Goal: Communication & Community: Answer question/provide support

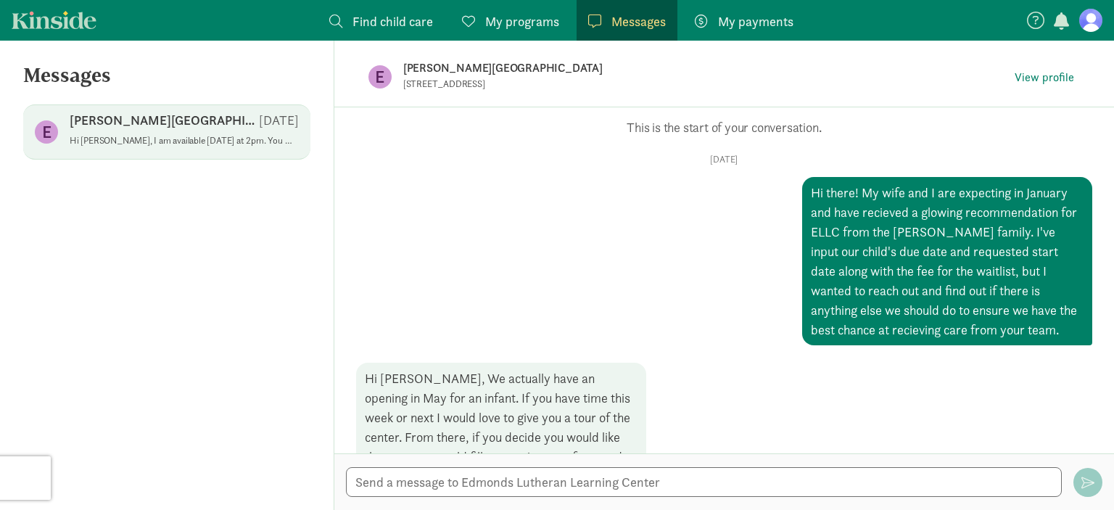
scroll to position [554, 0]
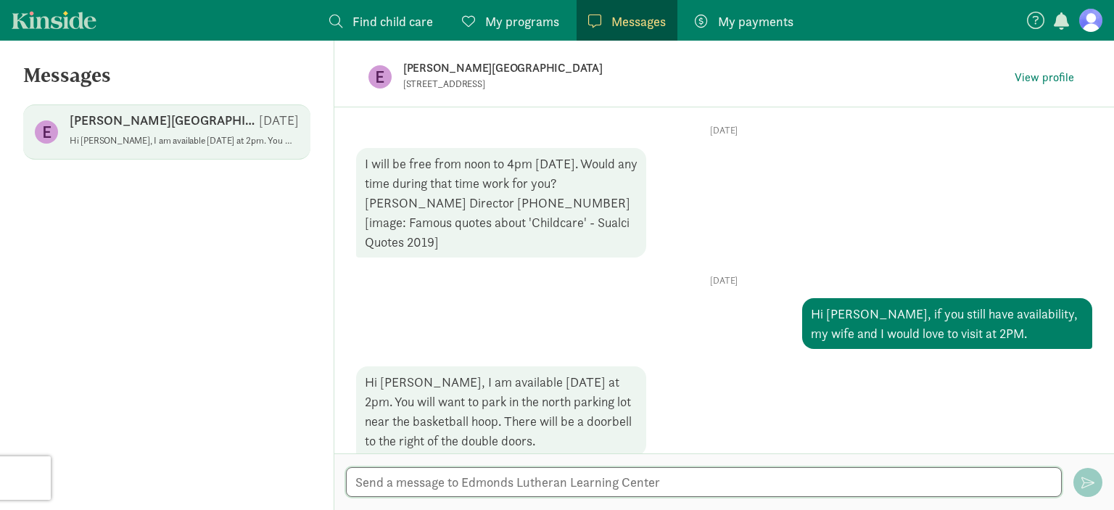
click at [572, 481] on textarea at bounding box center [704, 482] width 716 height 30
type textarea "Great, we are looking forward to it! - [PERSON_NAME] and [PERSON_NAME]"
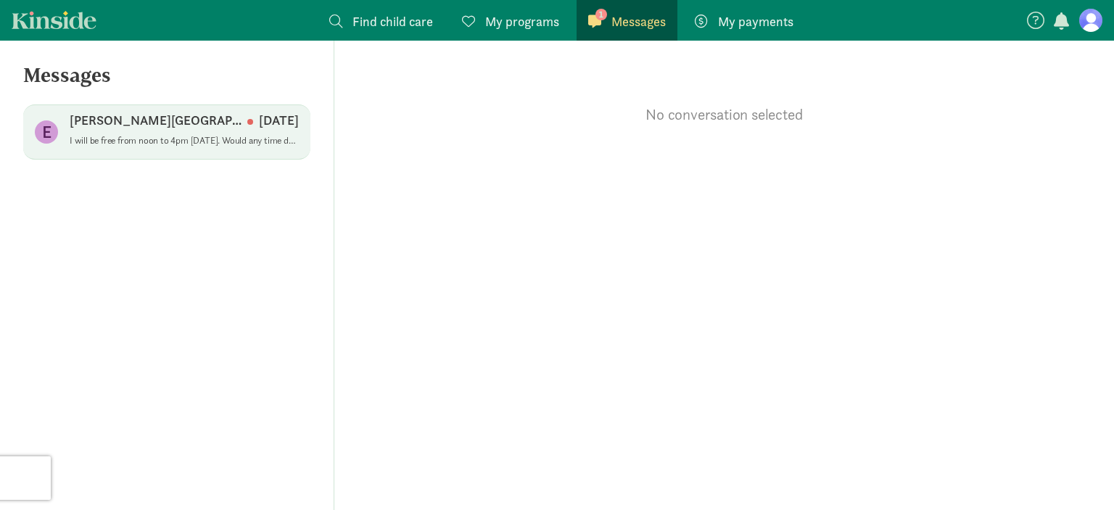
click at [163, 139] on p "I will be free from noon to 4pm [DATE]. Would any time during that time work fo…" at bounding box center [184, 141] width 229 height 12
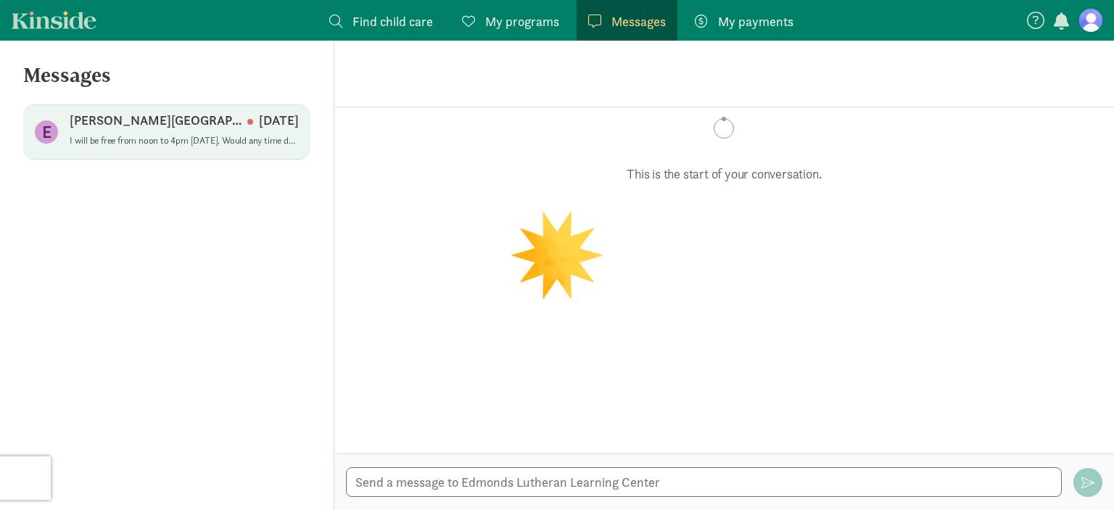
scroll to position [622, 0]
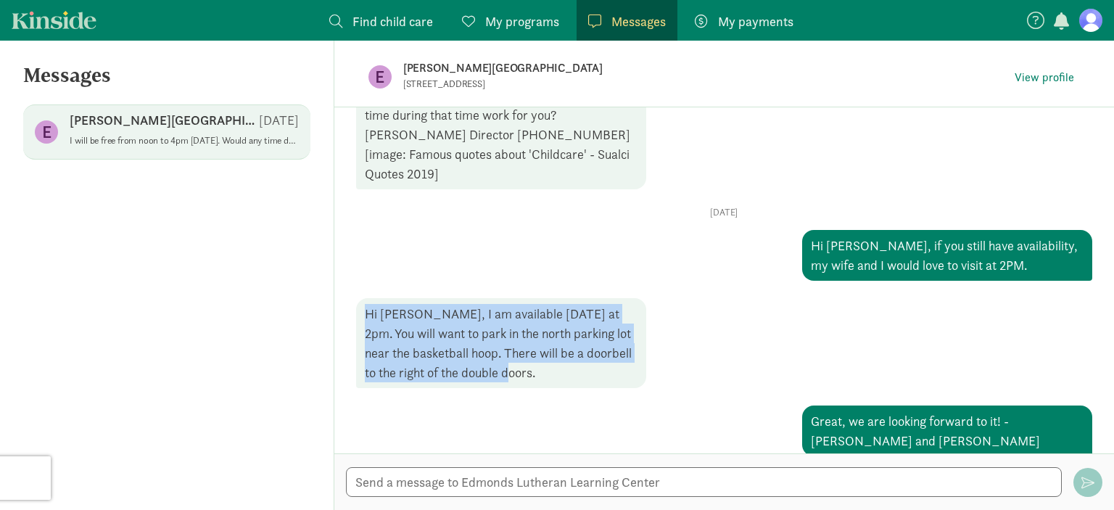
drag, startPoint x: 514, startPoint y: 358, endPoint x: 360, endPoint y: 280, distance: 172.3
click at [360, 280] on div "[DATE] Hi [PERSON_NAME], if you still have availability, my wife and I would lo…" at bounding box center [724, 332] width 736 height 250
copy div "Hi [PERSON_NAME], I am available [DATE] at 2pm. You will want to park in the no…"
